Goal: Navigation & Orientation: Find specific page/section

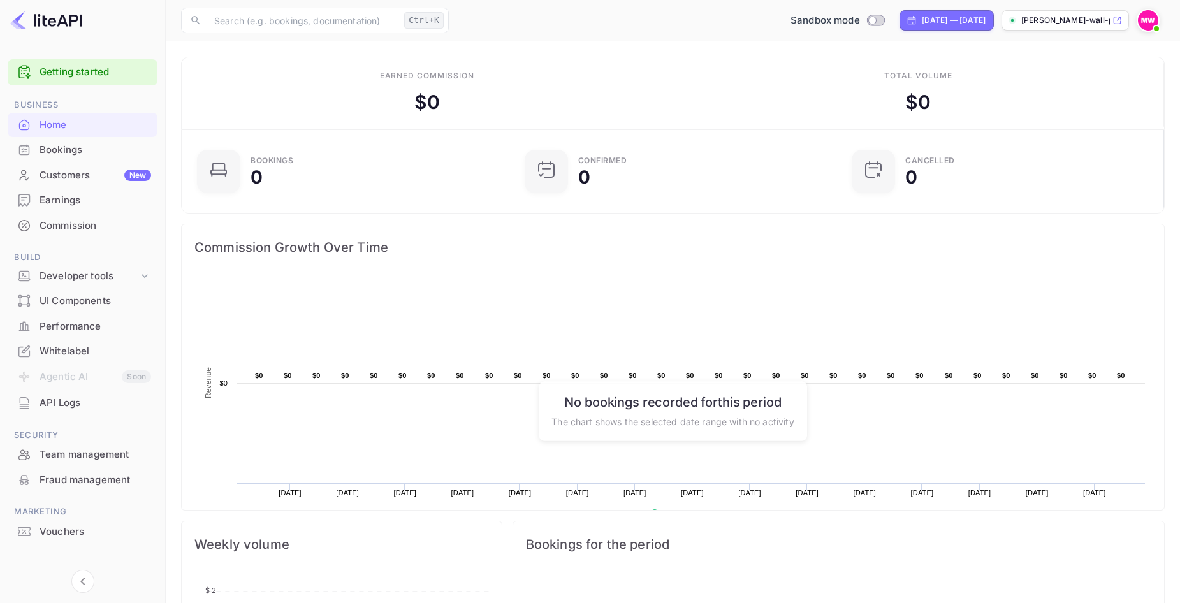
scroll to position [198, 310]
click at [1069, 22] on p "[PERSON_NAME]-wall-pw6co.nuitee..." at bounding box center [1065, 20] width 89 height 11
click at [1149, 20] on img at bounding box center [1148, 20] width 20 height 20
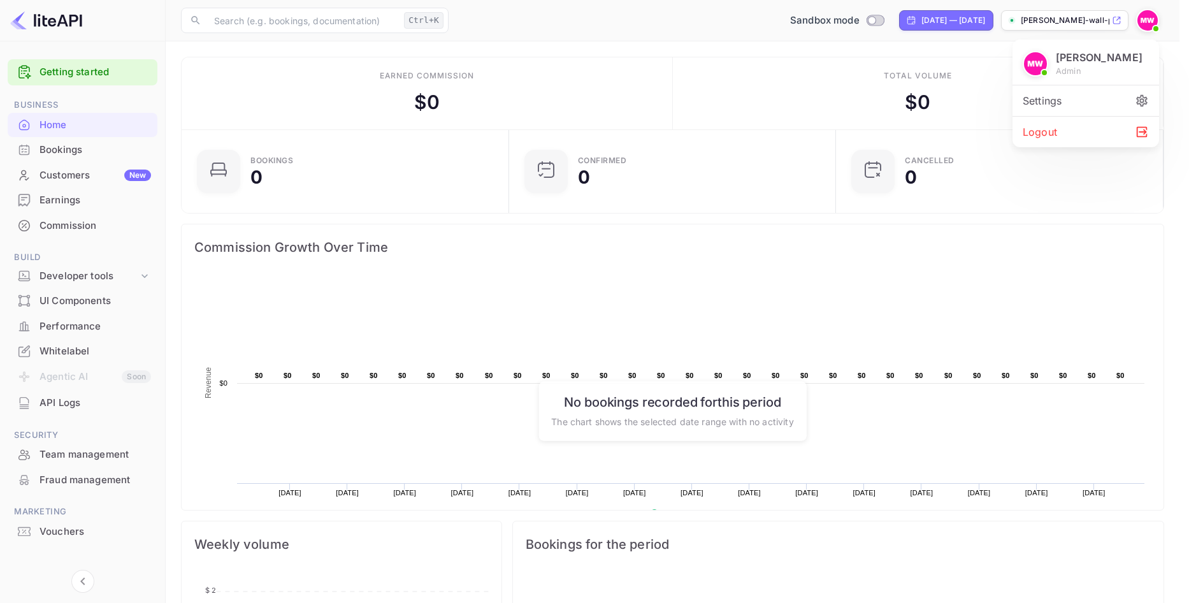
click at [1149, 20] on div at bounding box center [594, 301] width 1189 height 603
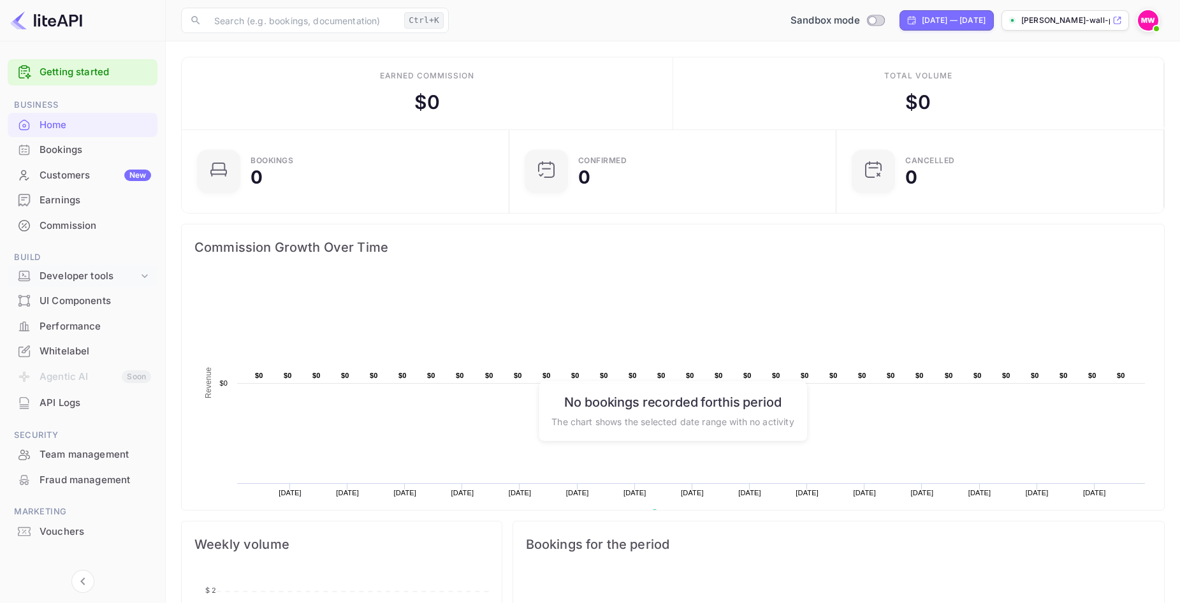
click at [125, 275] on div "Developer tools" at bounding box center [89, 276] width 99 height 15
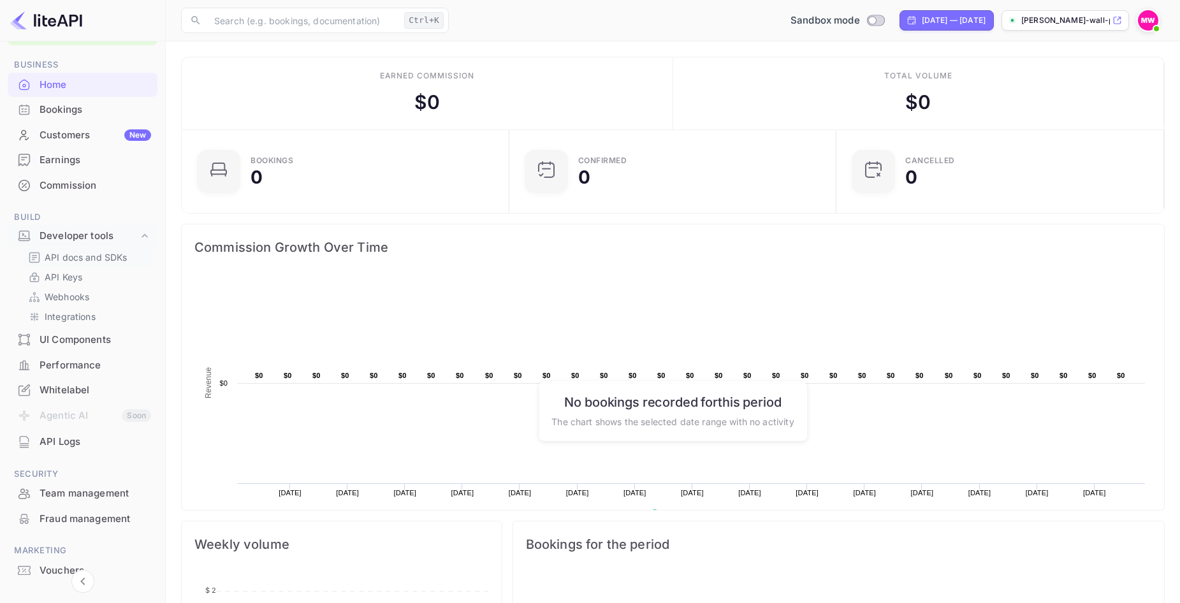
scroll to position [90, 0]
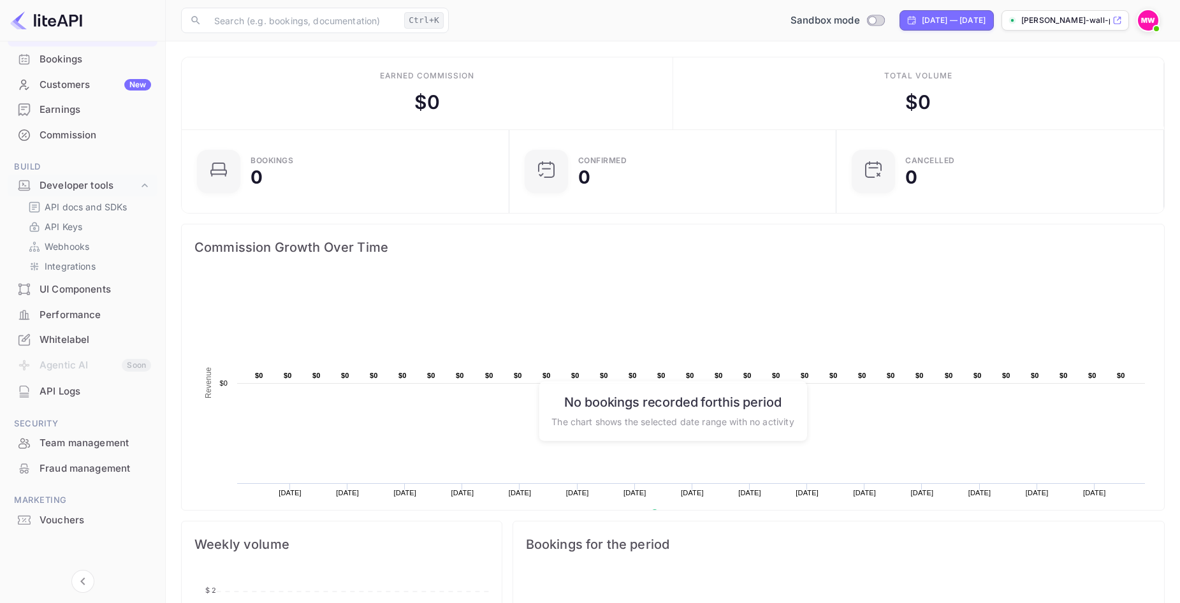
click at [1148, 17] on img at bounding box center [1148, 20] width 20 height 20
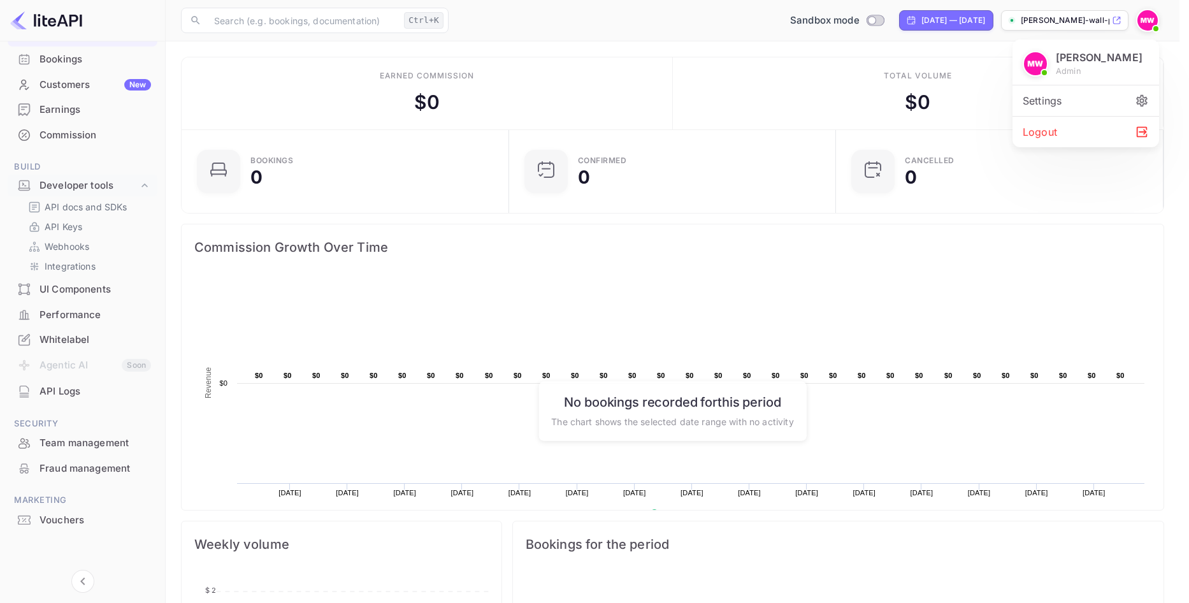
click at [1150, 16] on div at bounding box center [594, 301] width 1189 height 603
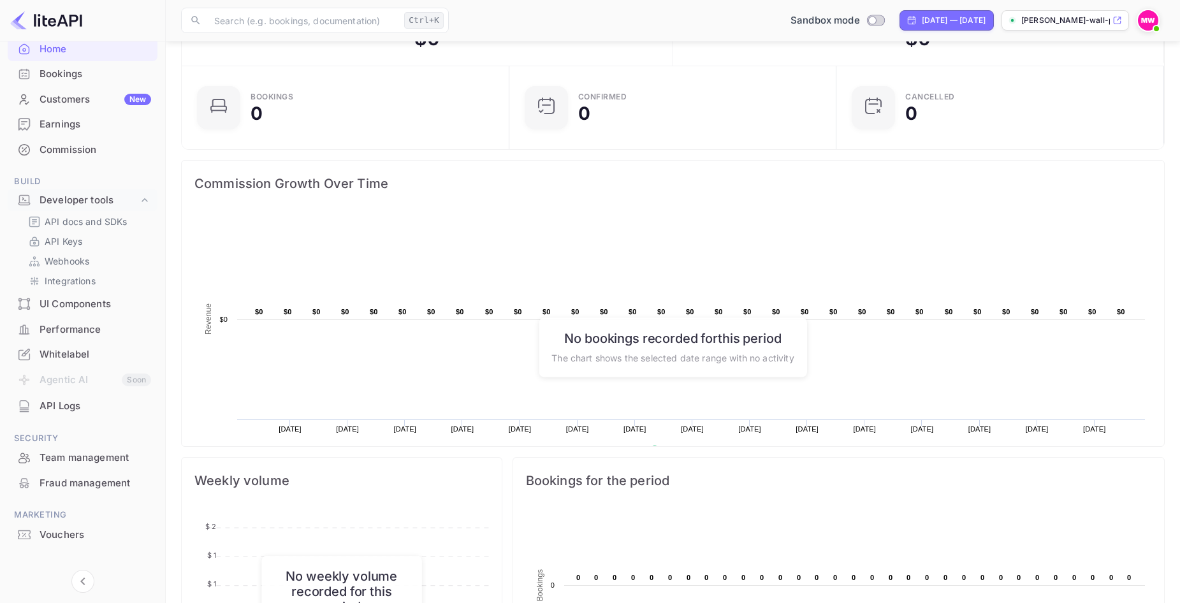
scroll to position [27, 0]
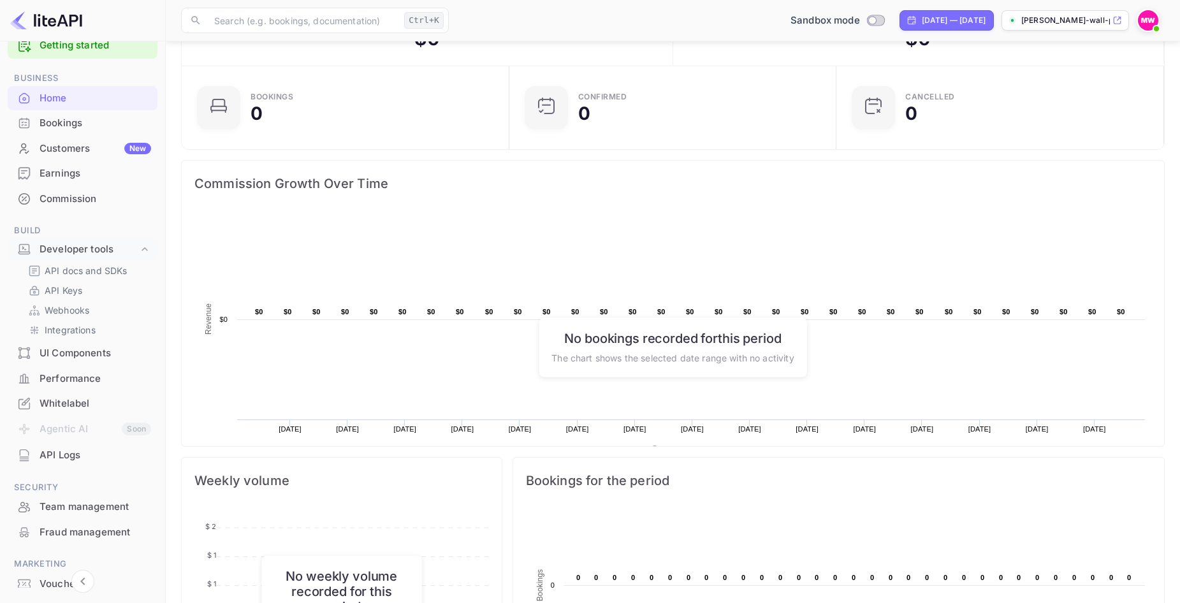
click at [79, 407] on div "Whitelabel" at bounding box center [96, 403] width 112 height 15
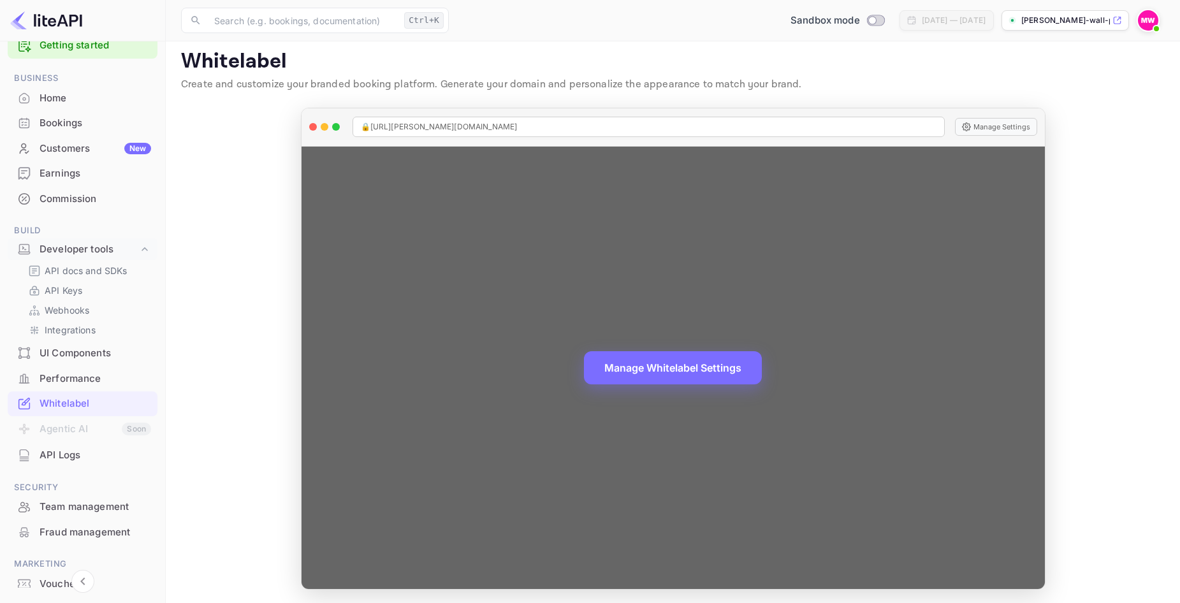
scroll to position [10, 0]
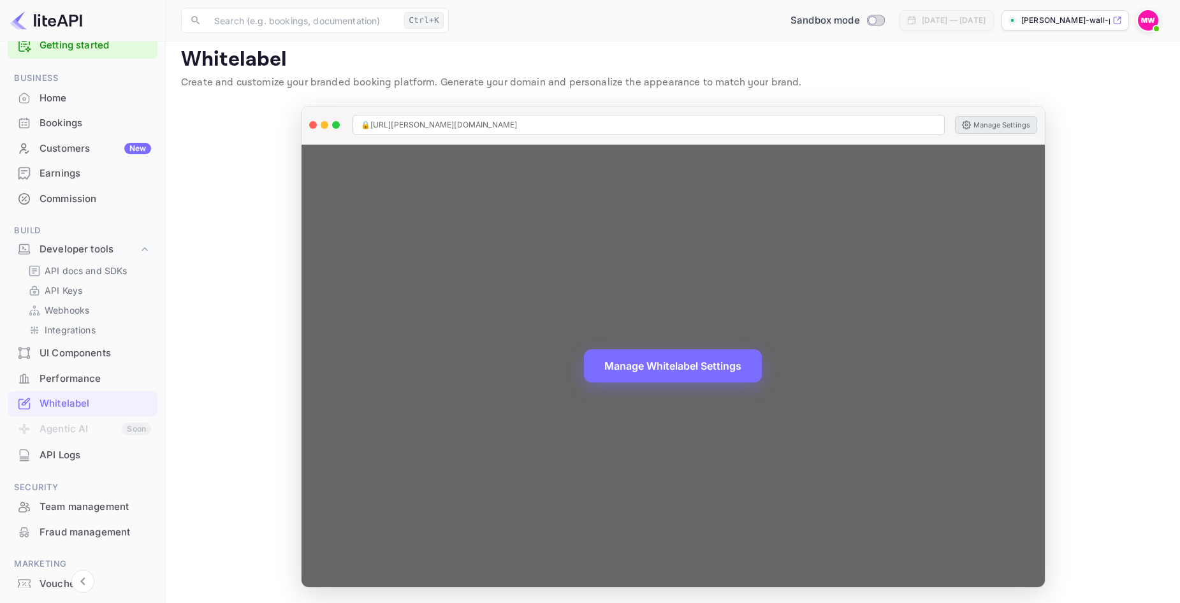
click at [1004, 124] on button "Manage Settings" at bounding box center [996, 125] width 82 height 18
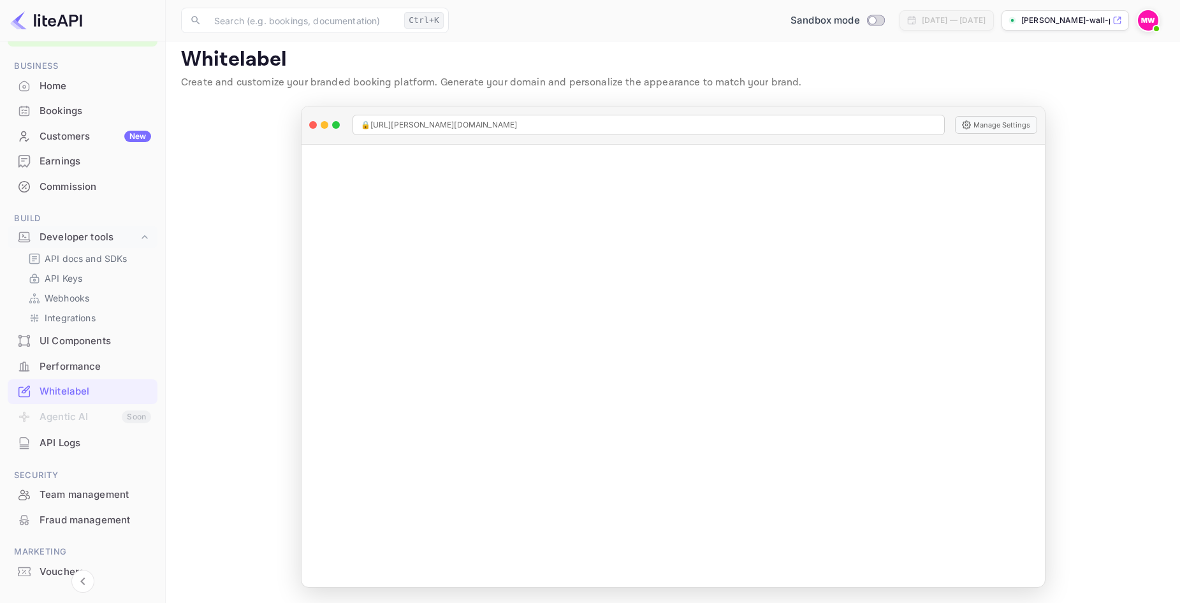
scroll to position [0, 0]
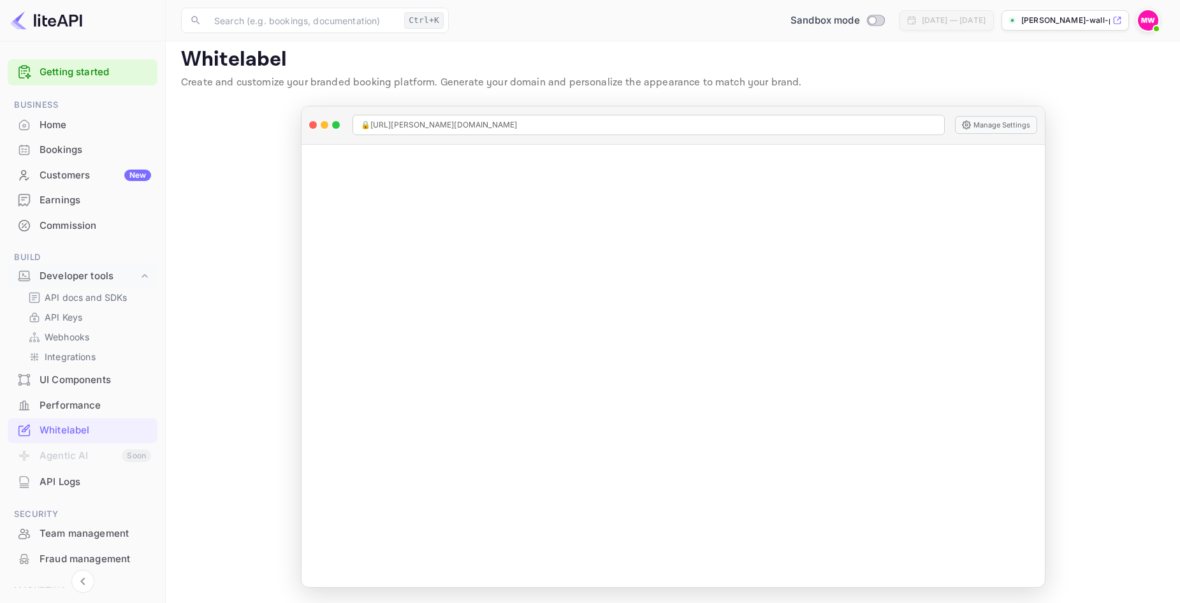
click at [79, 226] on div "Commission" at bounding box center [96, 226] width 112 height 15
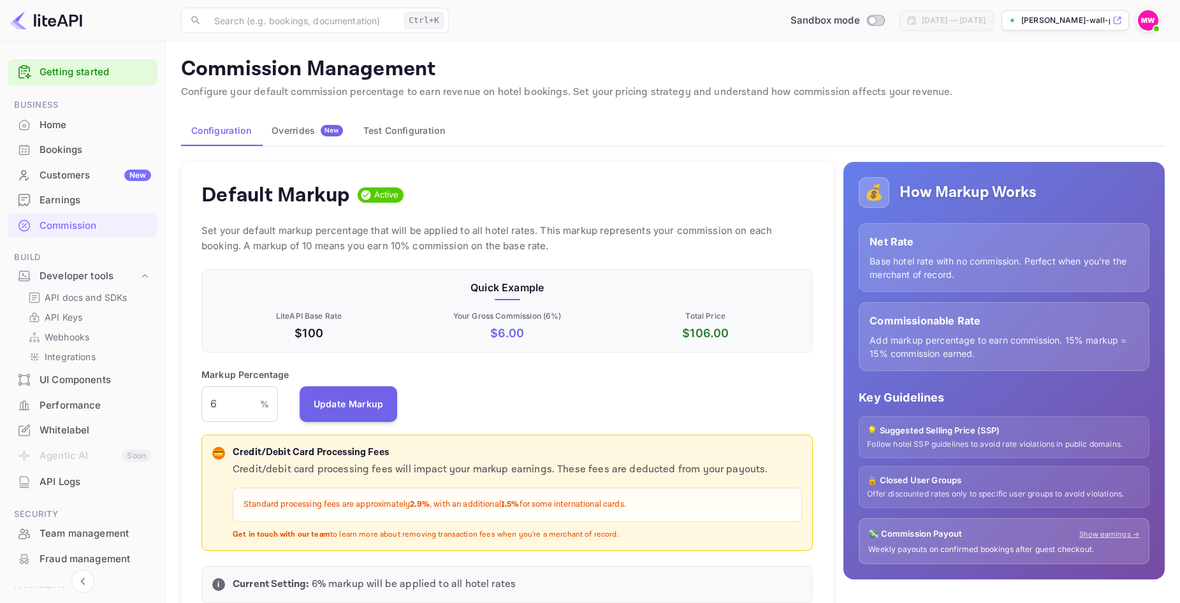
click at [313, 127] on div "Overrides New" at bounding box center [306, 130] width 71 height 11
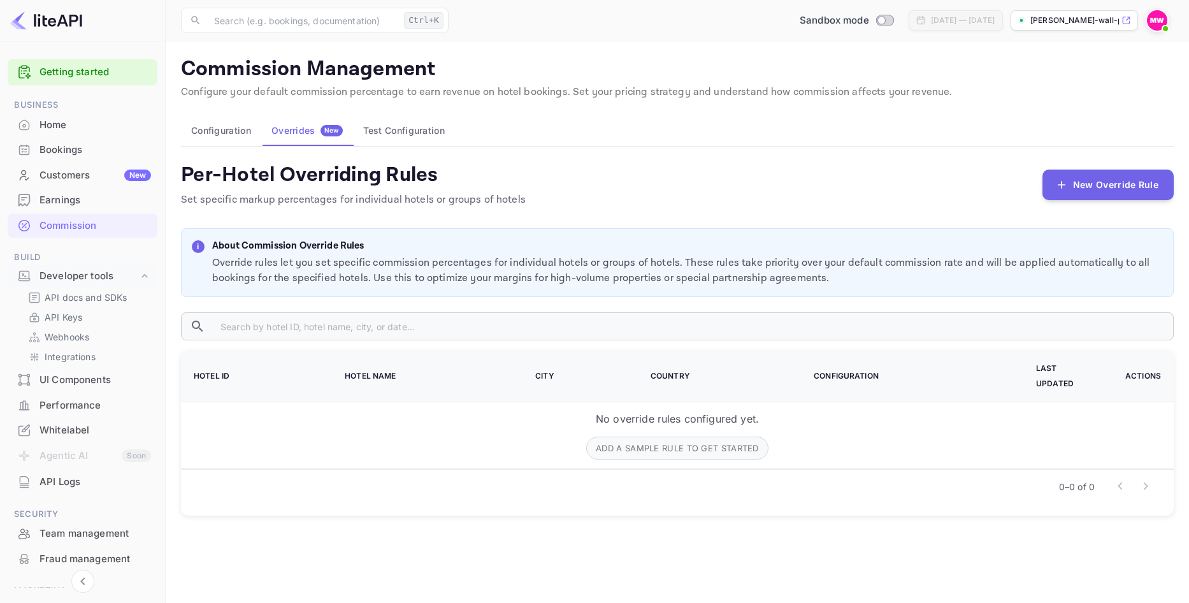
click at [228, 134] on button "Configuration" at bounding box center [221, 130] width 80 height 31
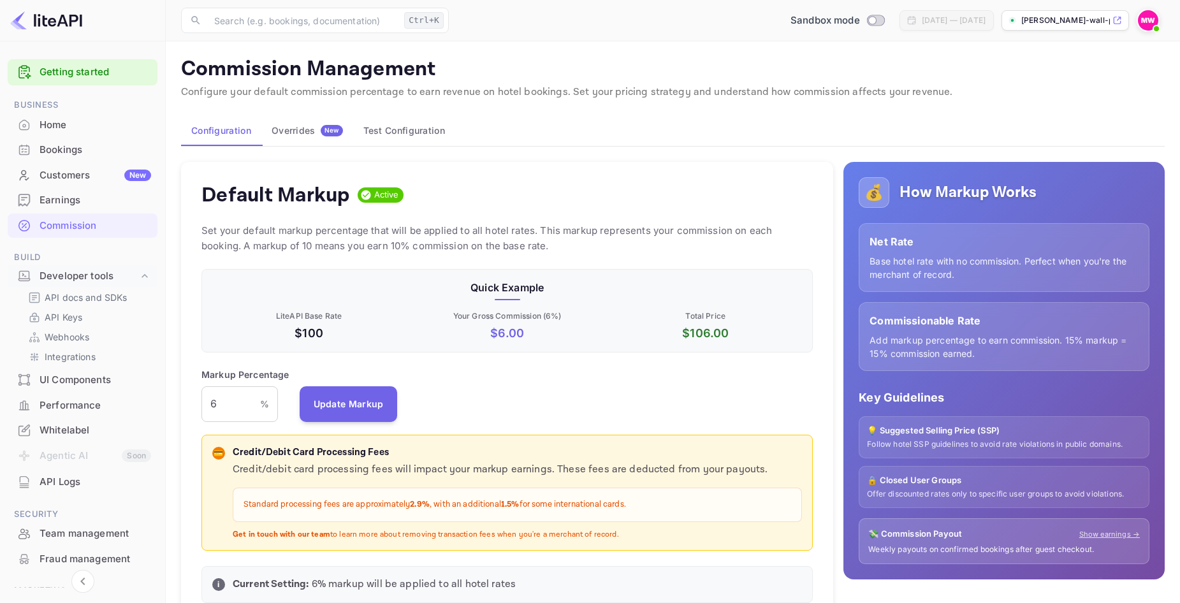
click at [43, 199] on div "Earnings" at bounding box center [96, 200] width 112 height 15
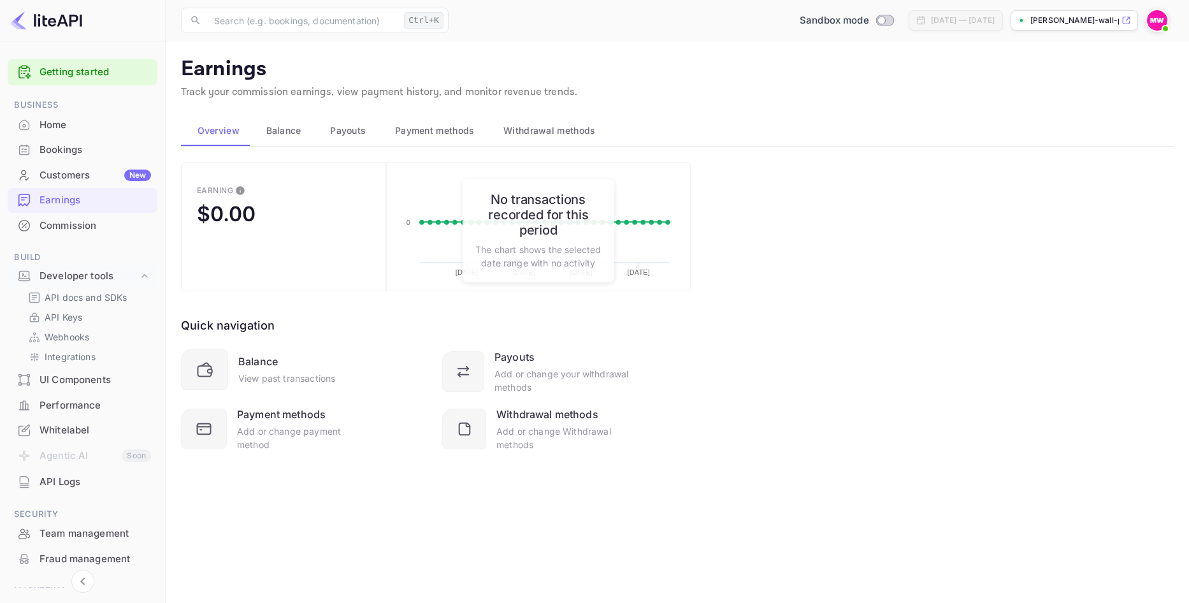
click at [446, 133] on span "Payment methods" at bounding box center [435, 130] width 80 height 15
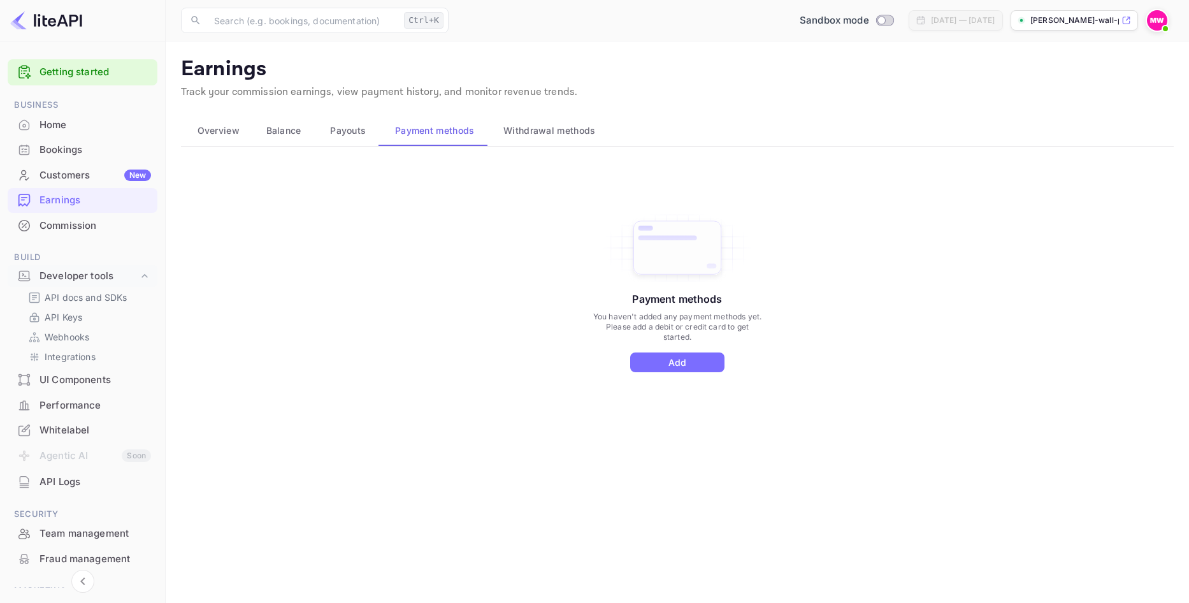
click at [542, 134] on span "Withdrawal methods" at bounding box center [549, 130] width 92 height 15
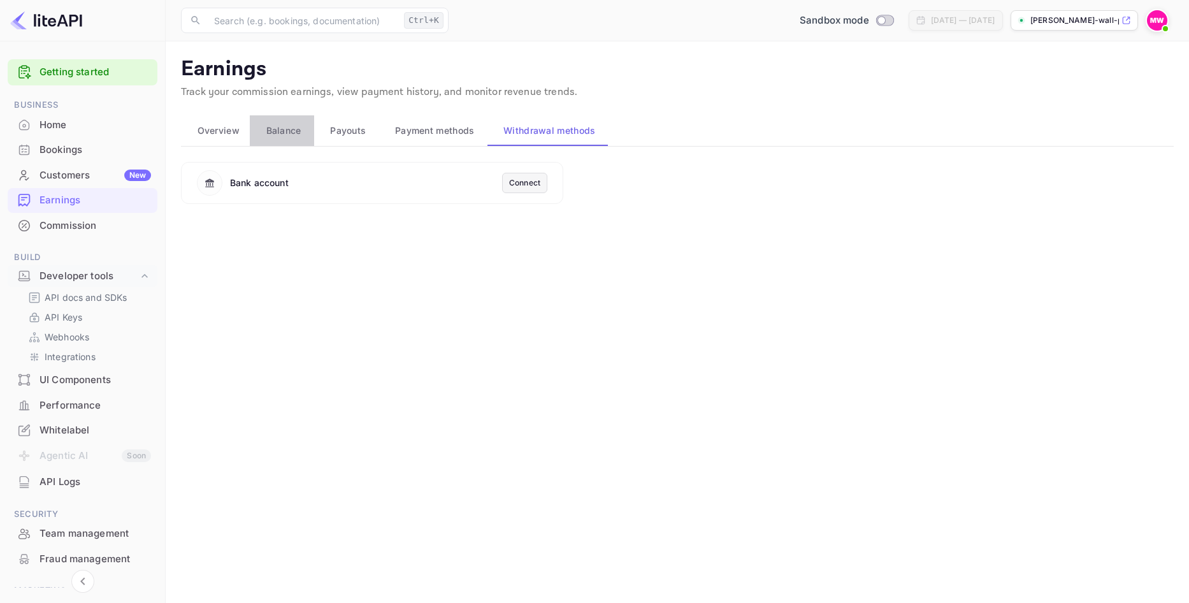
click at [273, 129] on span "Balance" at bounding box center [283, 130] width 35 height 15
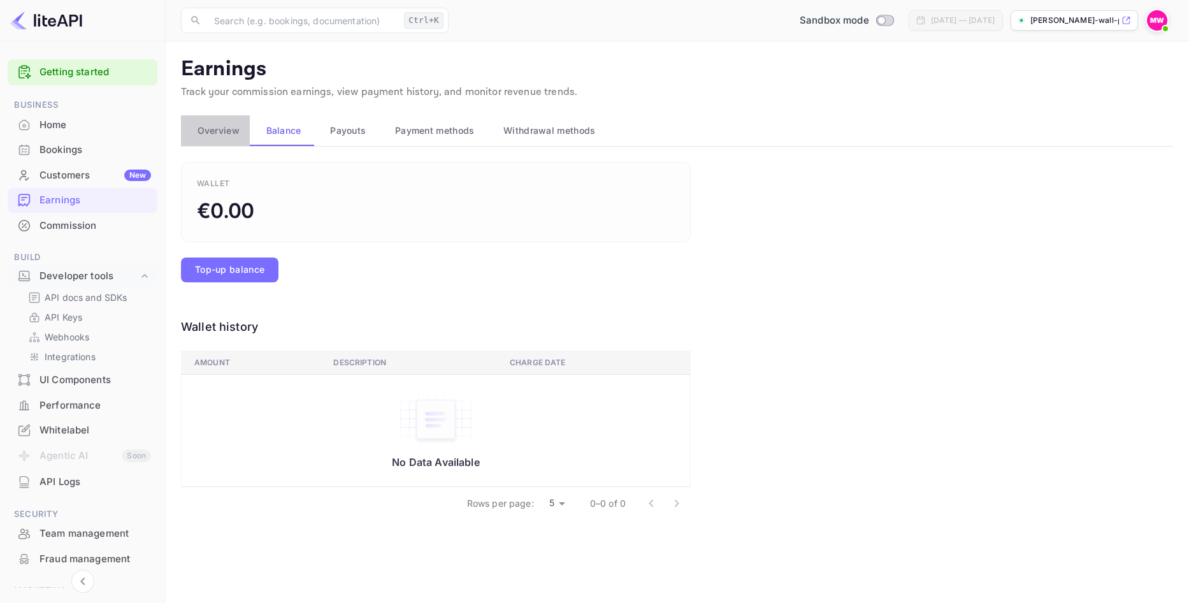
click at [229, 128] on span "Overview" at bounding box center [219, 130] width 42 height 15
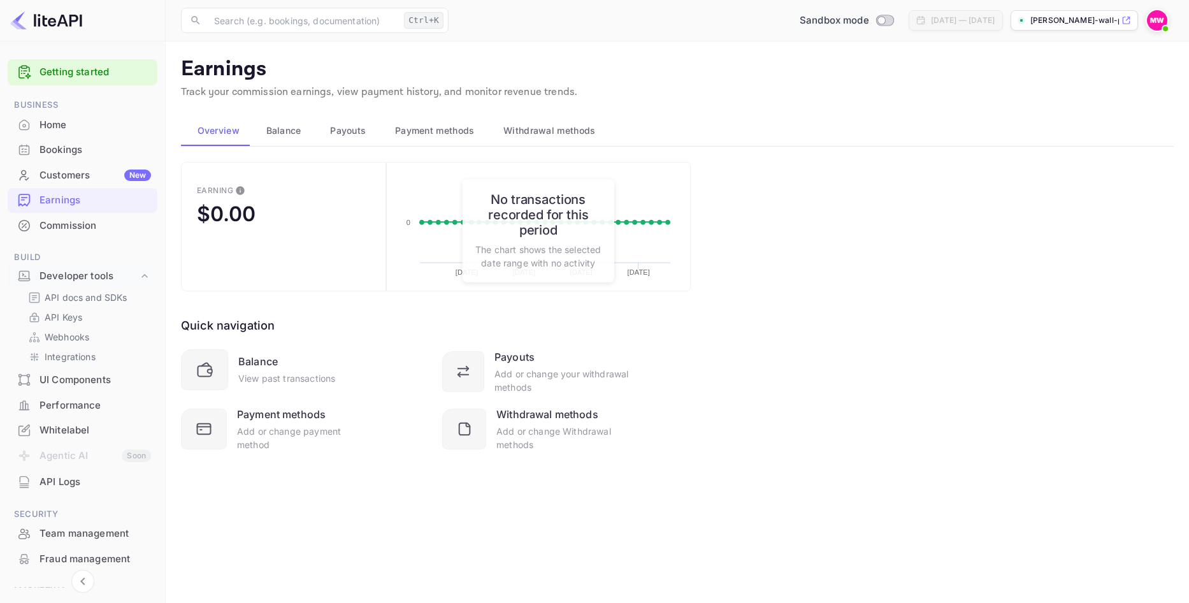
click at [355, 133] on span "Payouts" at bounding box center [348, 130] width 36 height 15
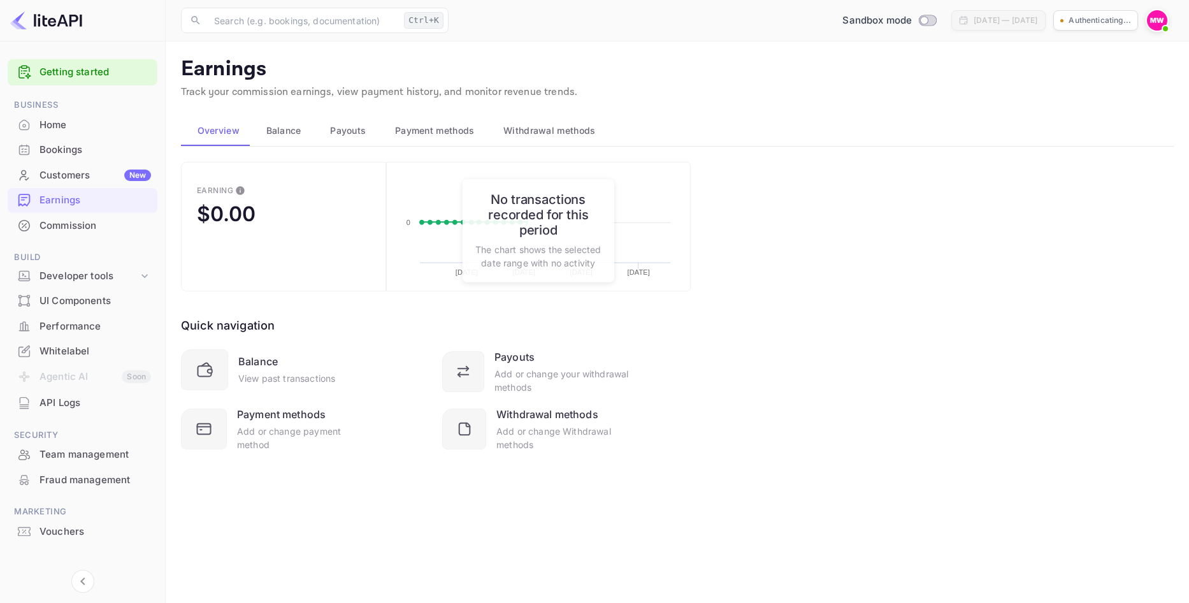
click at [340, 133] on span "Payouts" at bounding box center [348, 130] width 36 height 15
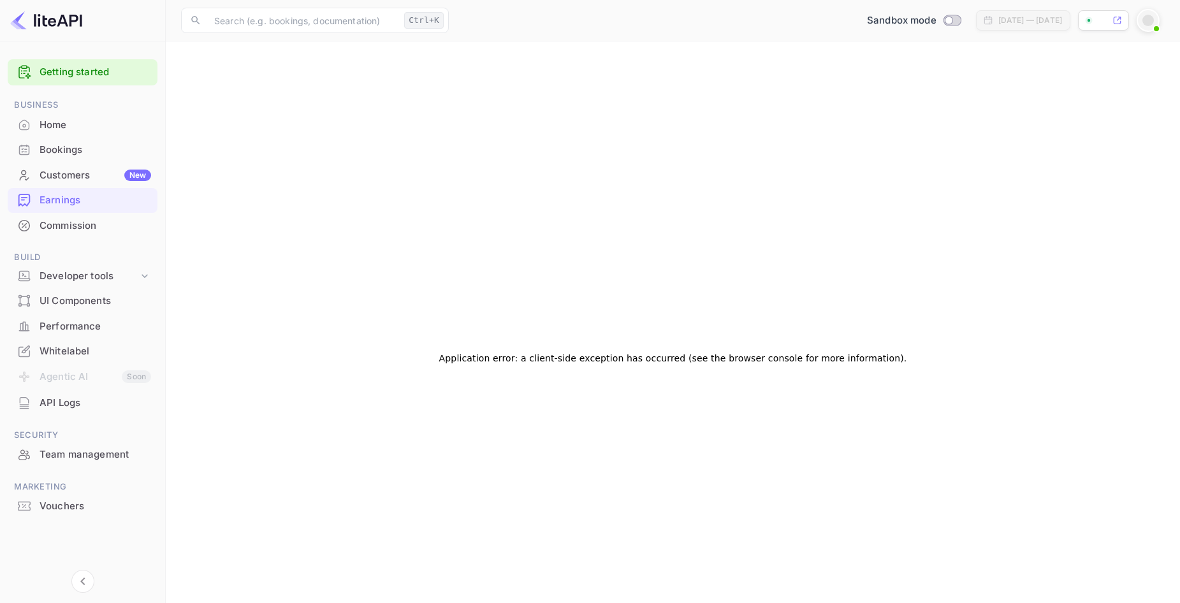
click at [45, 129] on div "Home" at bounding box center [96, 125] width 112 height 15
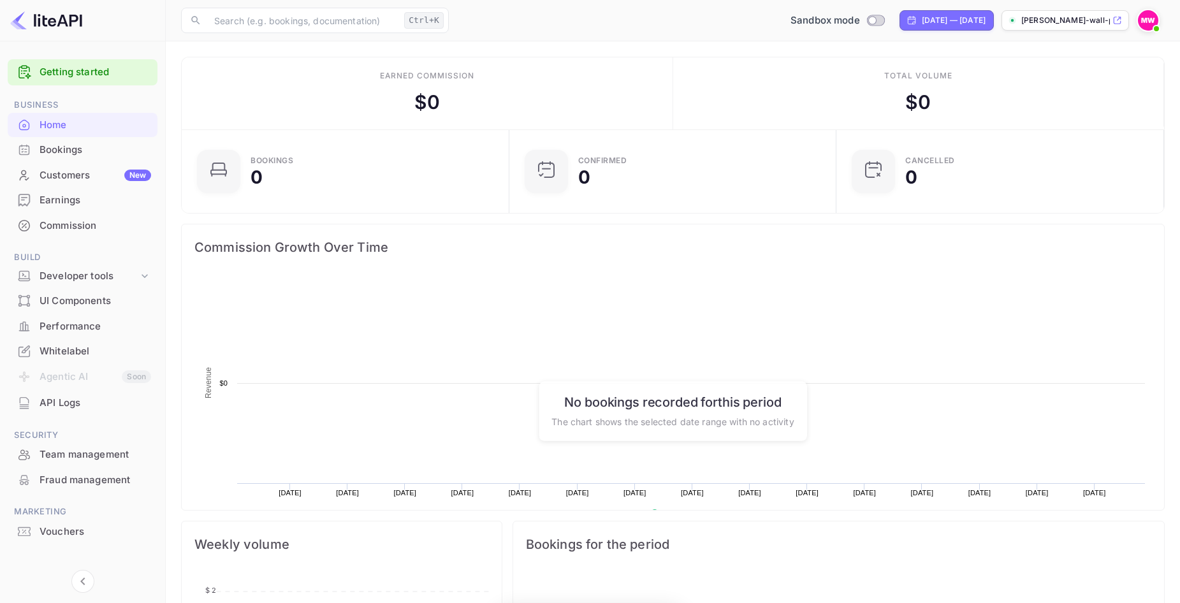
scroll to position [198, 310]
click at [95, 156] on div "Bookings" at bounding box center [96, 150] width 112 height 15
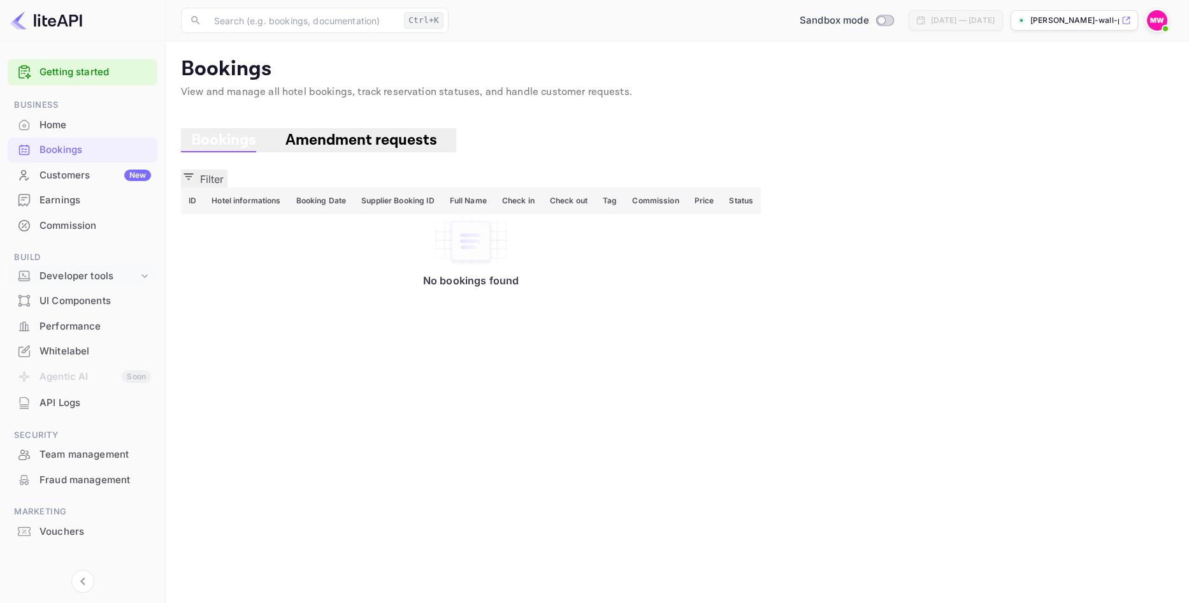
click at [125, 275] on div "Developer tools" at bounding box center [89, 276] width 99 height 15
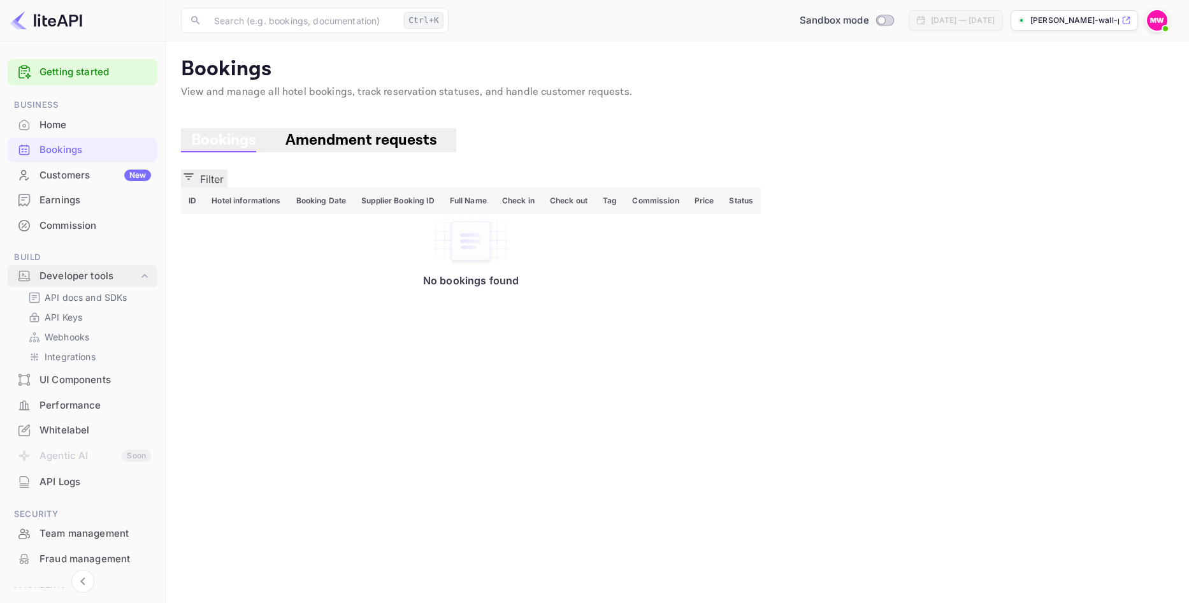
click at [125, 275] on div "Developer tools" at bounding box center [89, 276] width 99 height 15
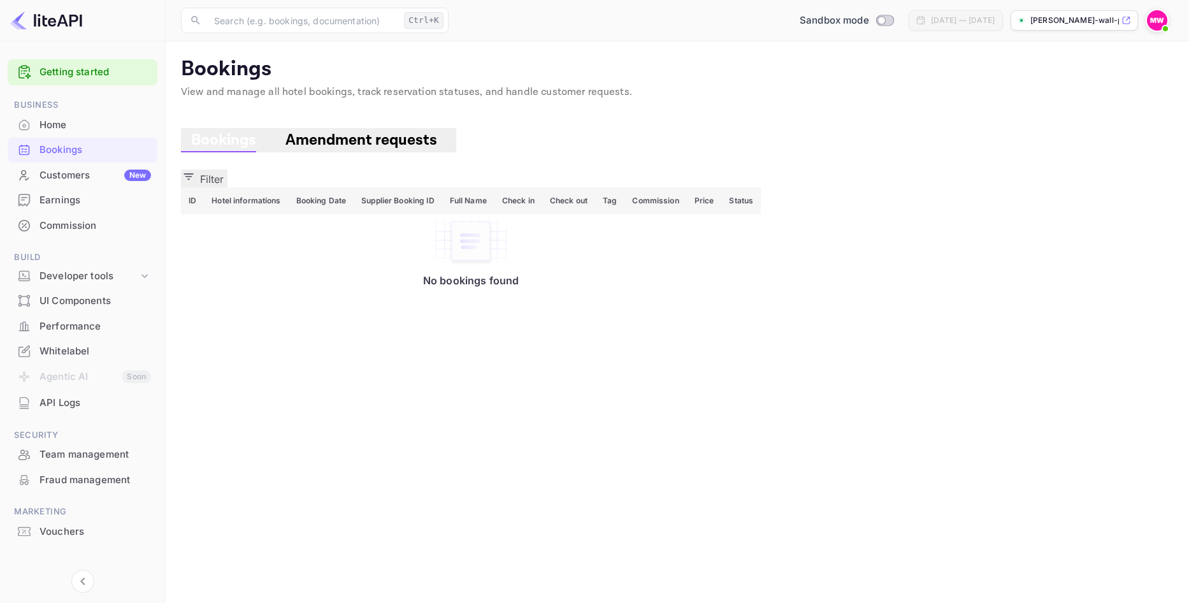
click at [110, 305] on div "UI Components" at bounding box center [96, 301] width 112 height 15
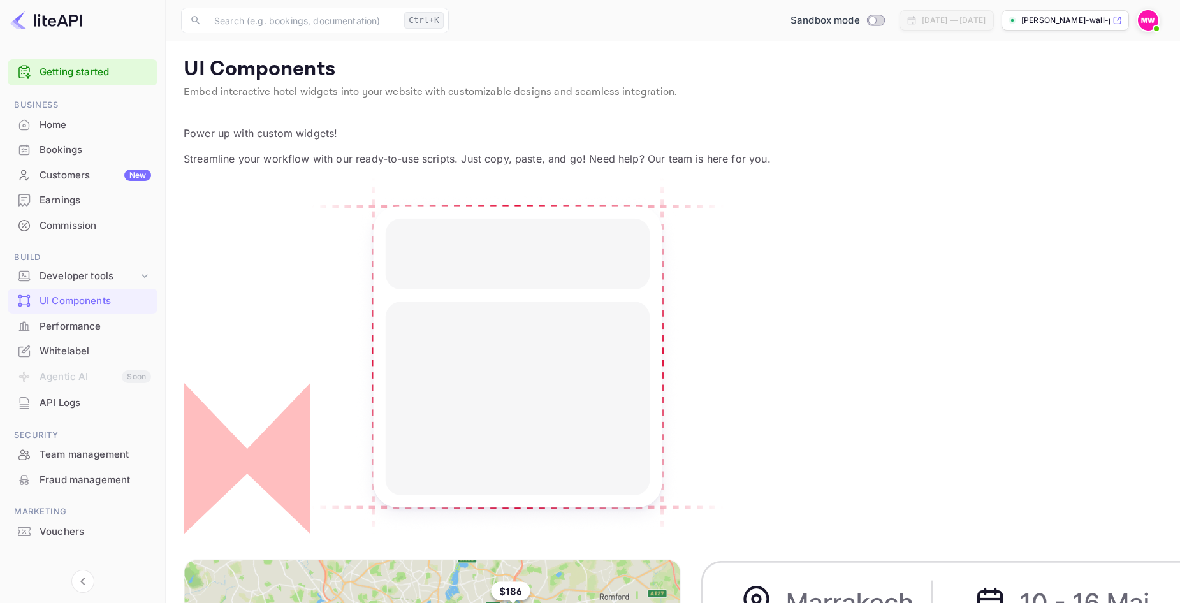
click at [73, 326] on div "Performance" at bounding box center [96, 326] width 112 height 15
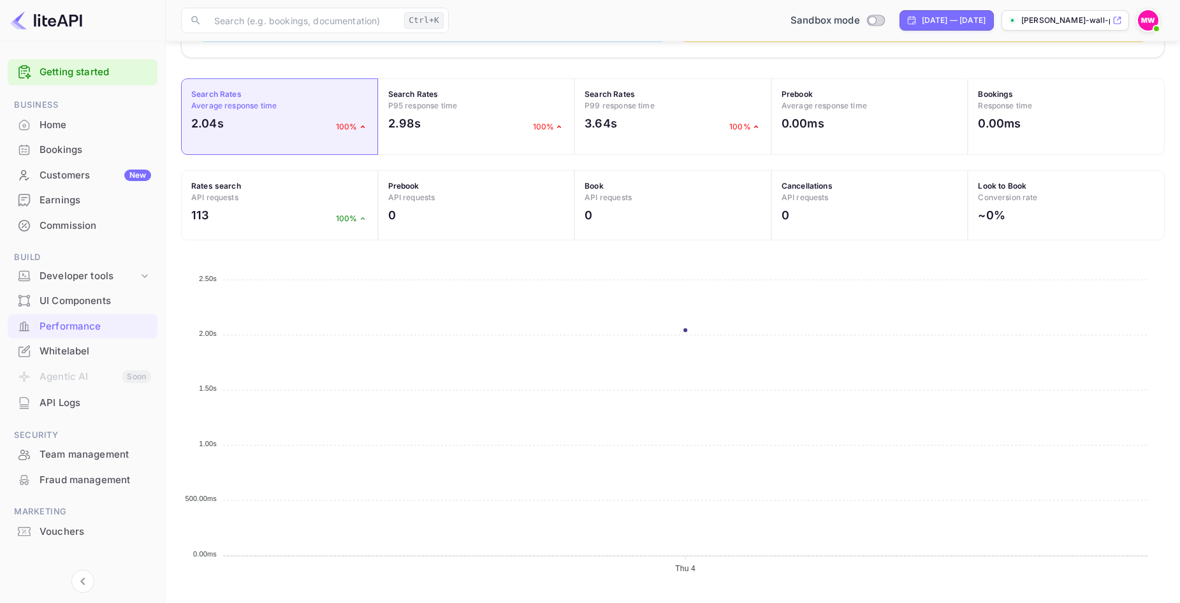
scroll to position [375, 0]
click at [97, 352] on div "Whitelabel" at bounding box center [96, 351] width 112 height 15
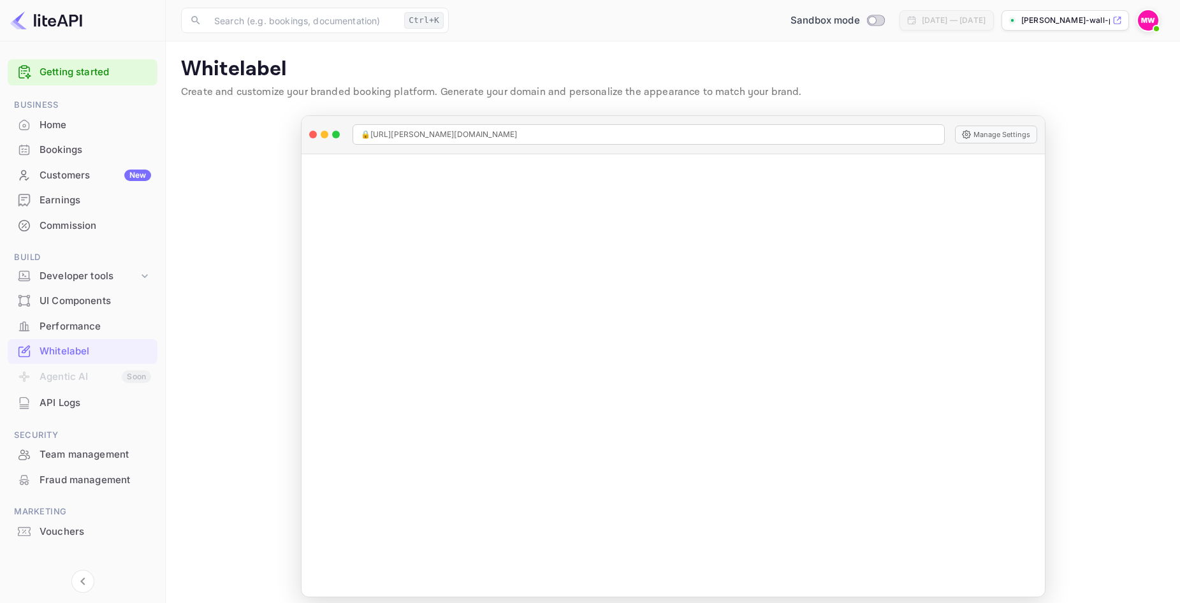
click at [80, 381] on li "Agentic AI Soon" at bounding box center [83, 377] width 150 height 27
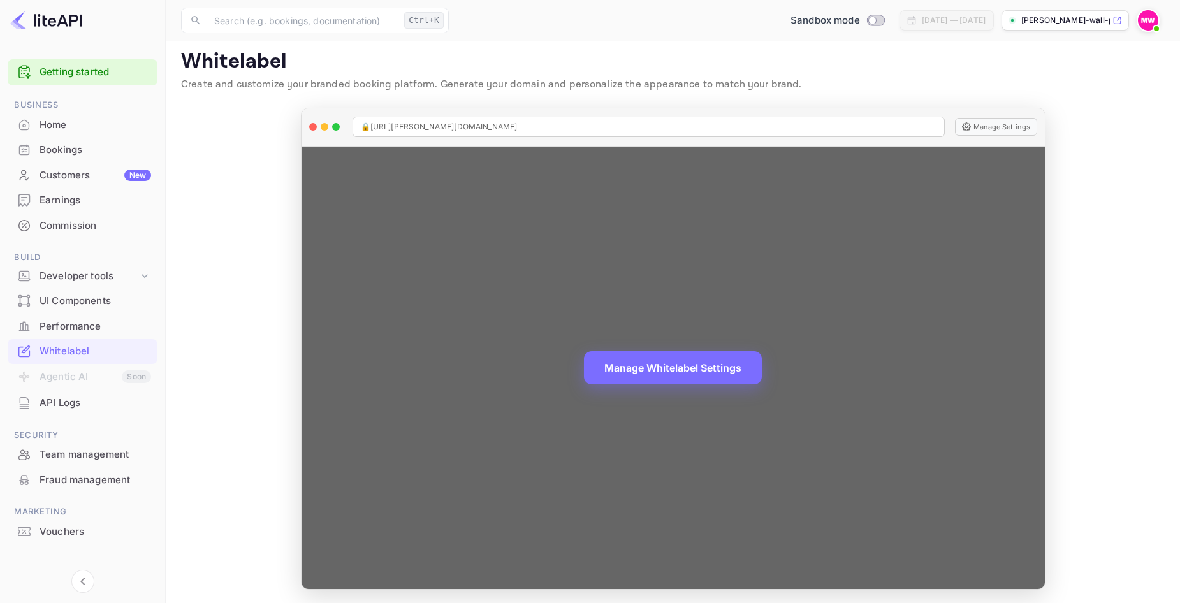
scroll to position [10, 0]
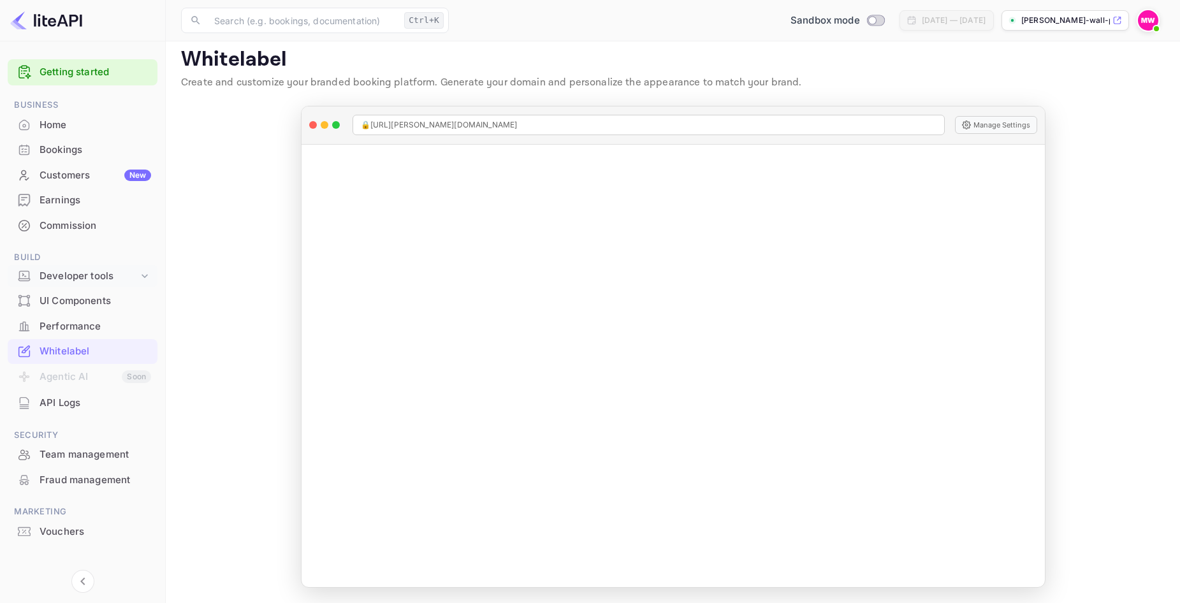
click at [80, 276] on div "Developer tools" at bounding box center [89, 276] width 99 height 15
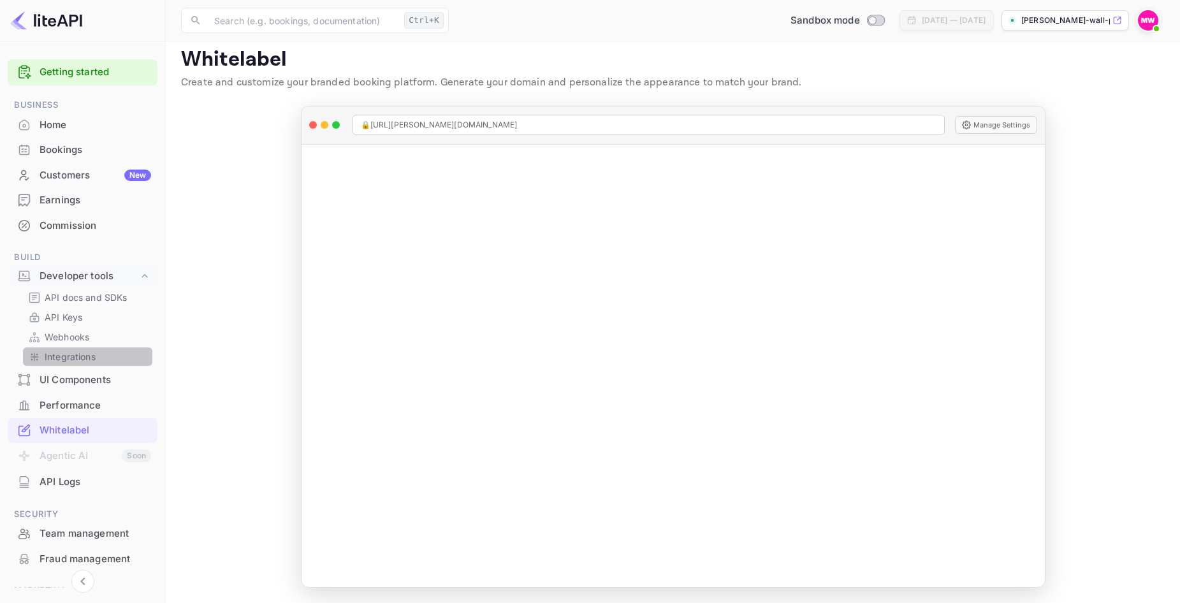
click at [61, 359] on p "Integrations" at bounding box center [70, 356] width 51 height 13
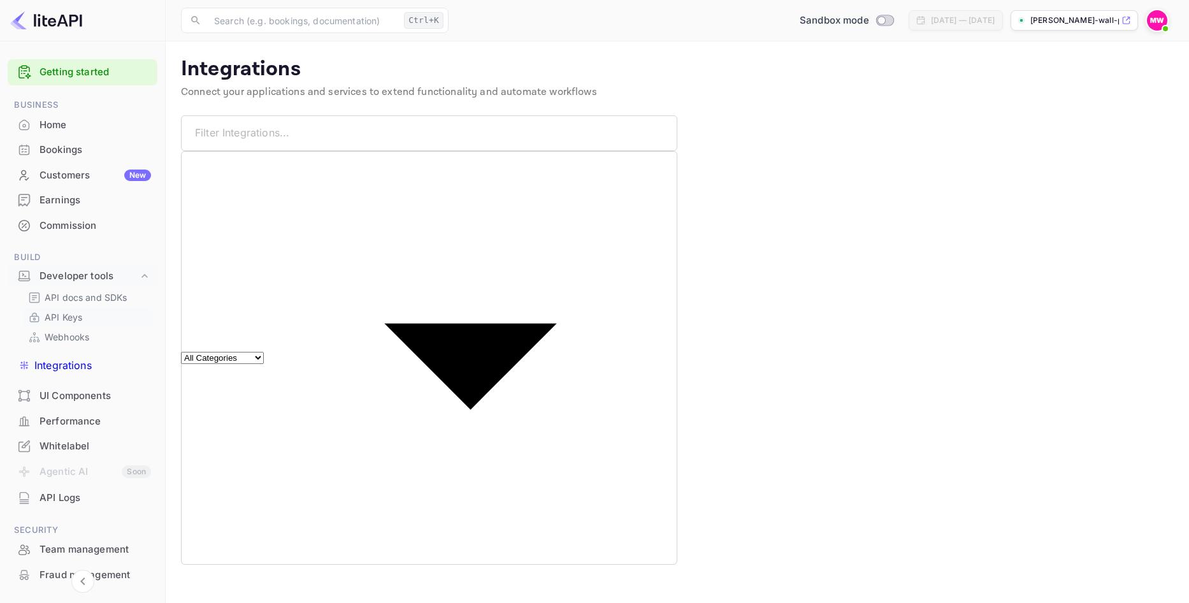
click at [74, 312] on p "API Keys" at bounding box center [64, 316] width 38 height 13
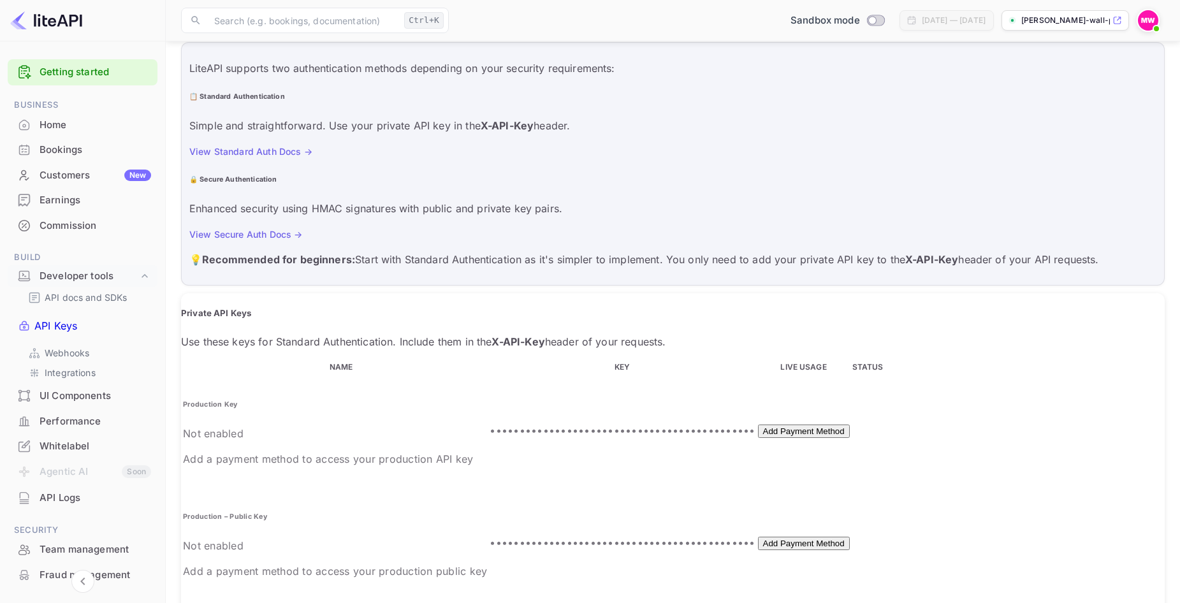
scroll to position [163, 0]
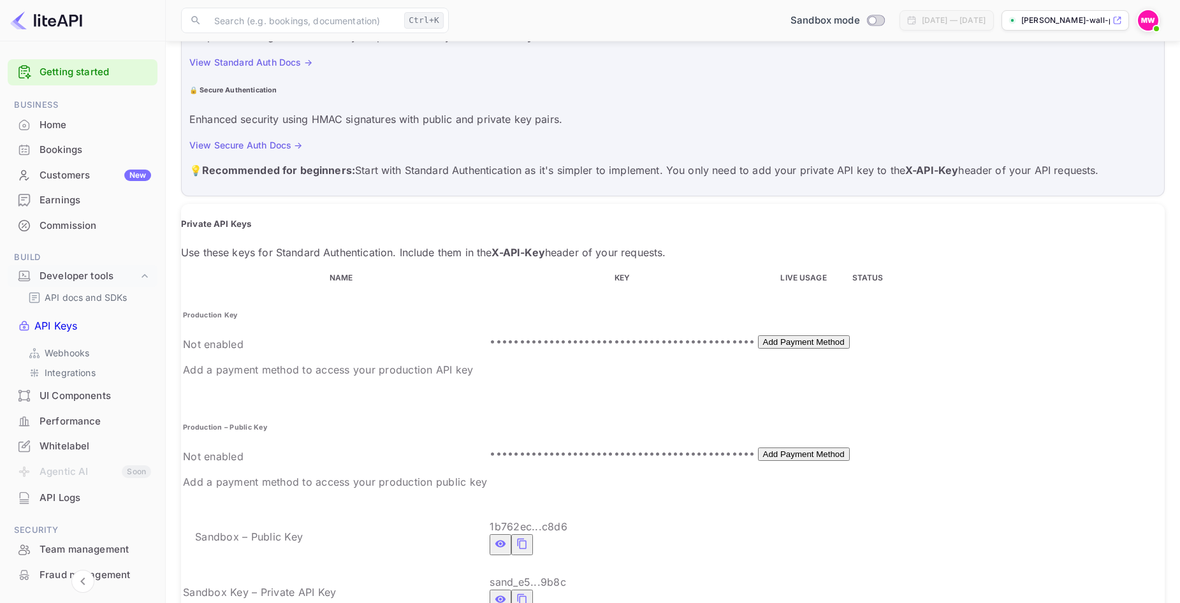
click at [106, 439] on div "Whitelabel" at bounding box center [96, 446] width 112 height 15
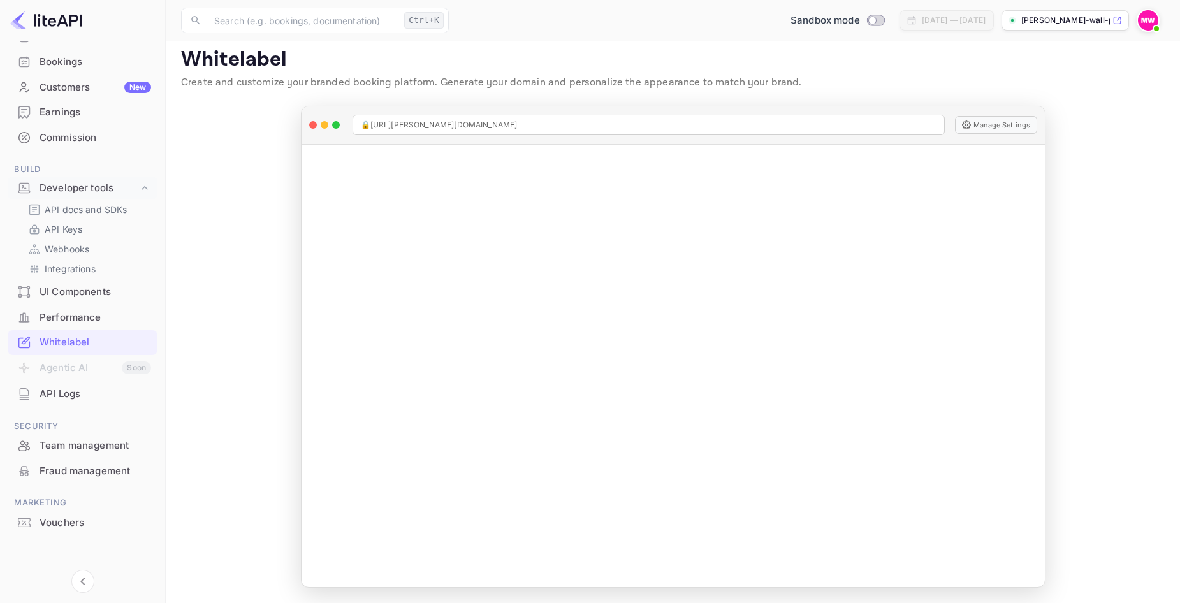
scroll to position [90, 0]
click at [82, 387] on div "API Logs" at bounding box center [96, 391] width 112 height 15
